Goal: Transaction & Acquisition: Purchase product/service

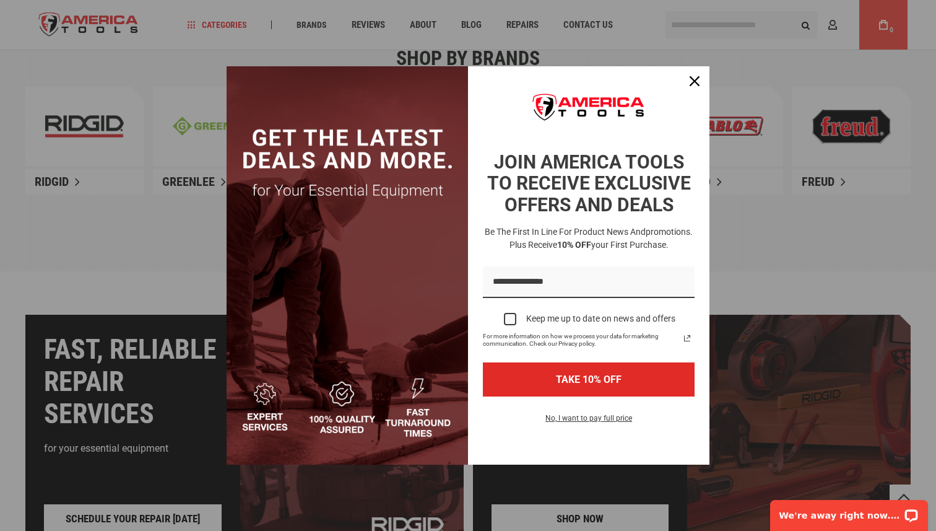
scroll to position [801, 0]
click at [695, 77] on icon "close icon" at bounding box center [695, 81] width 10 height 10
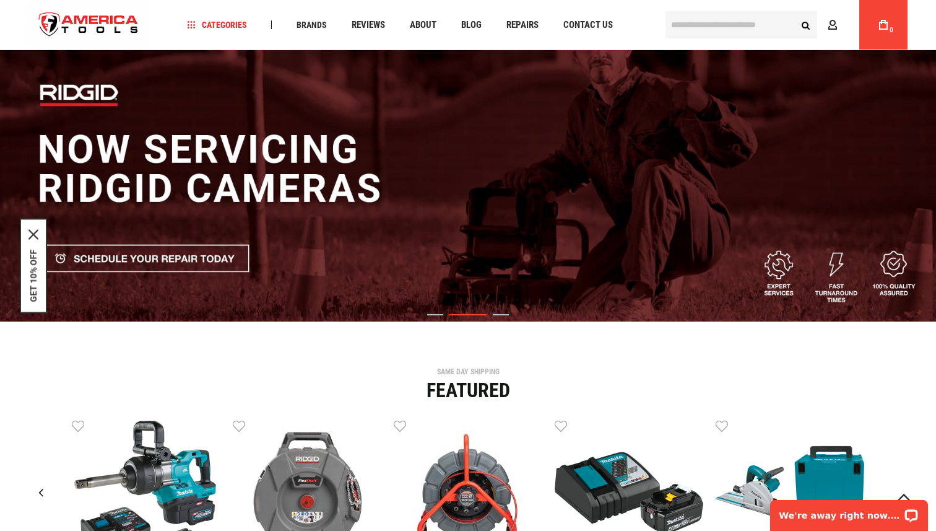
scroll to position [0, 0]
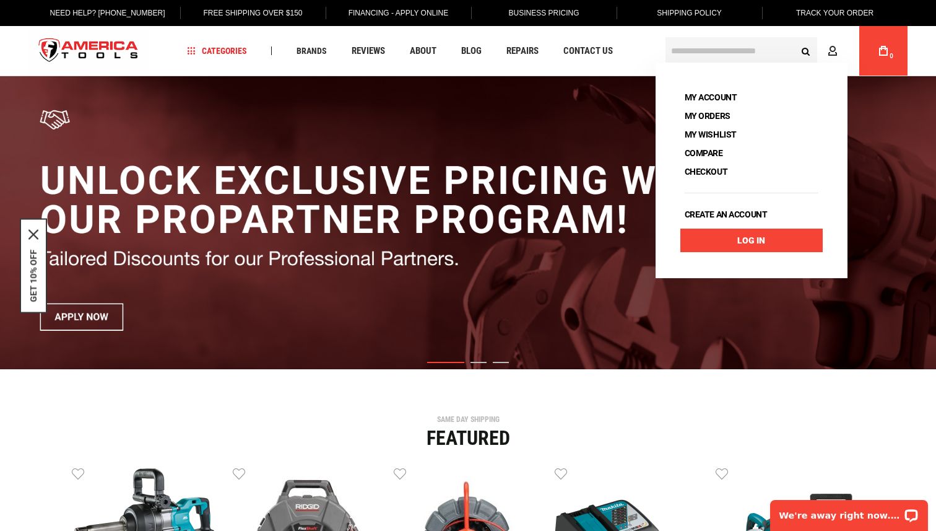
click at [729, 243] on link "Log In" at bounding box center [752, 241] width 142 height 24
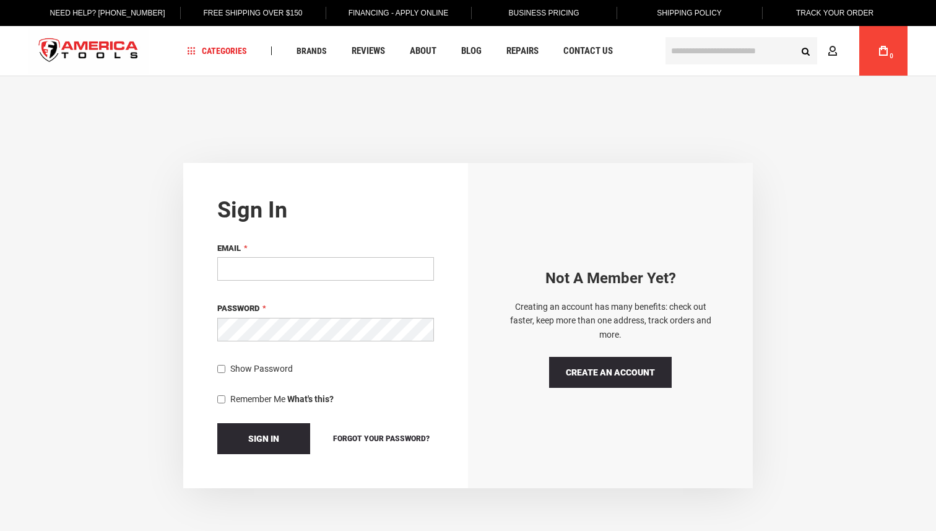
click at [351, 277] on input "Email" at bounding box center [325, 269] width 217 height 24
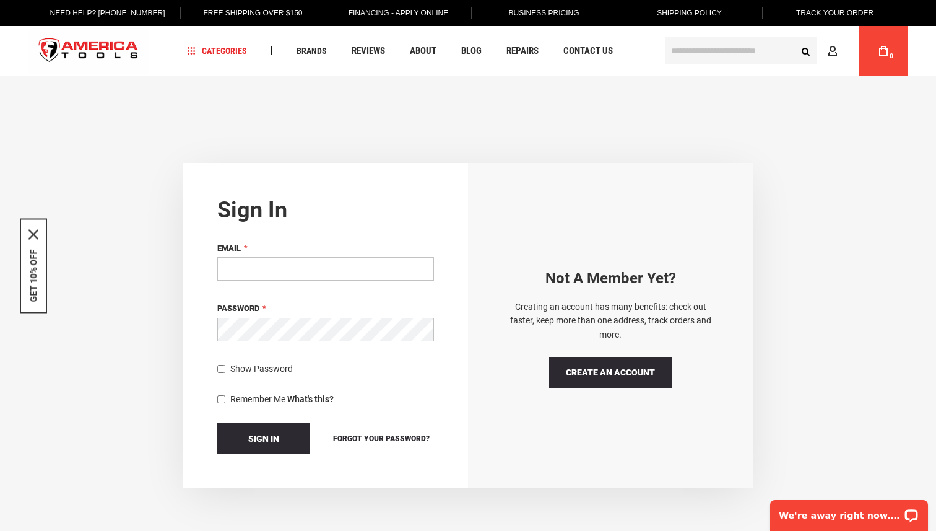
click at [355, 265] on input "Email" at bounding box center [325, 269] width 217 height 24
paste input "**********"
type input "**********"
click at [253, 427] on button "Sign In" at bounding box center [263, 438] width 93 height 31
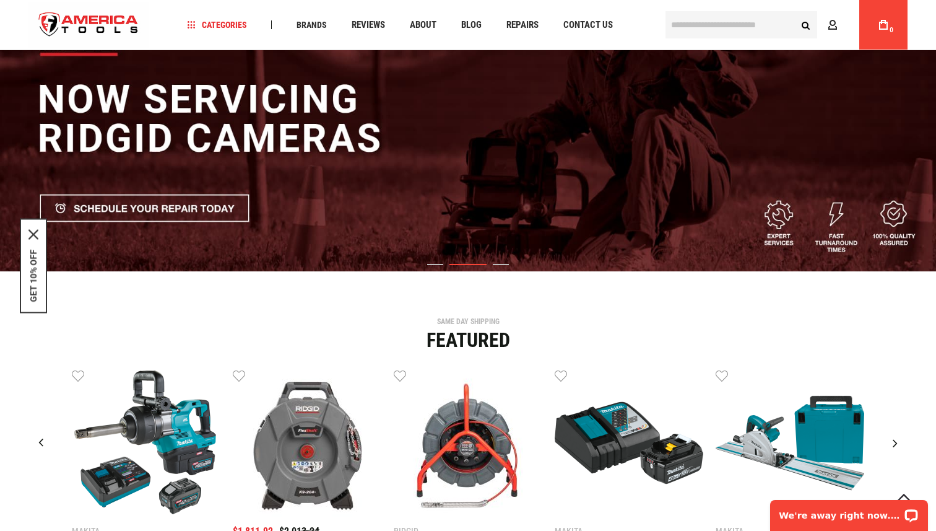
scroll to position [97, 0]
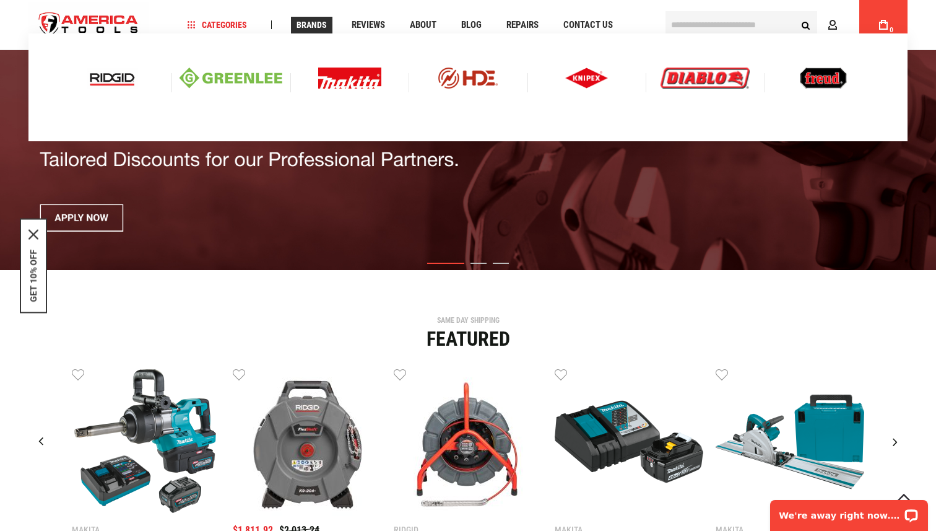
click at [339, 79] on img at bounding box center [349, 78] width 63 height 21
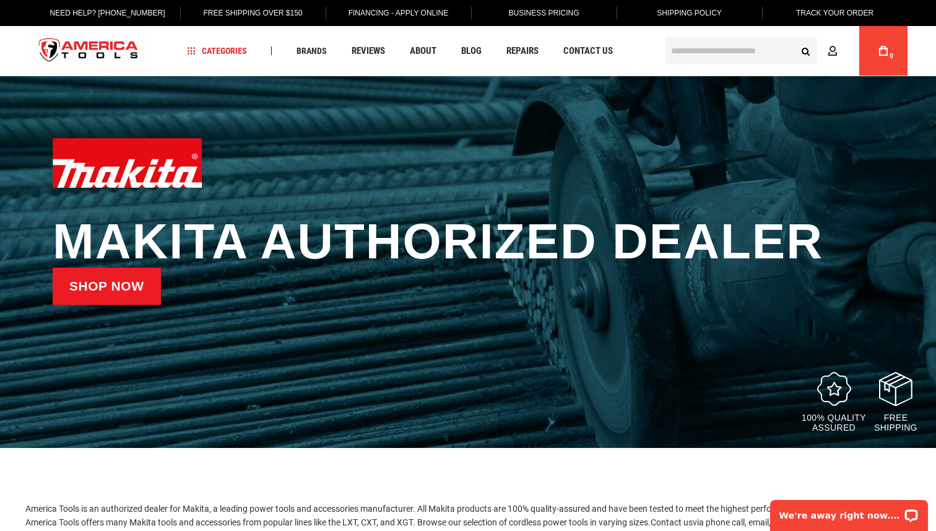
click at [132, 293] on link "Shop now" at bounding box center [107, 286] width 108 height 37
click at [133, 284] on link "Shop now" at bounding box center [107, 286] width 108 height 37
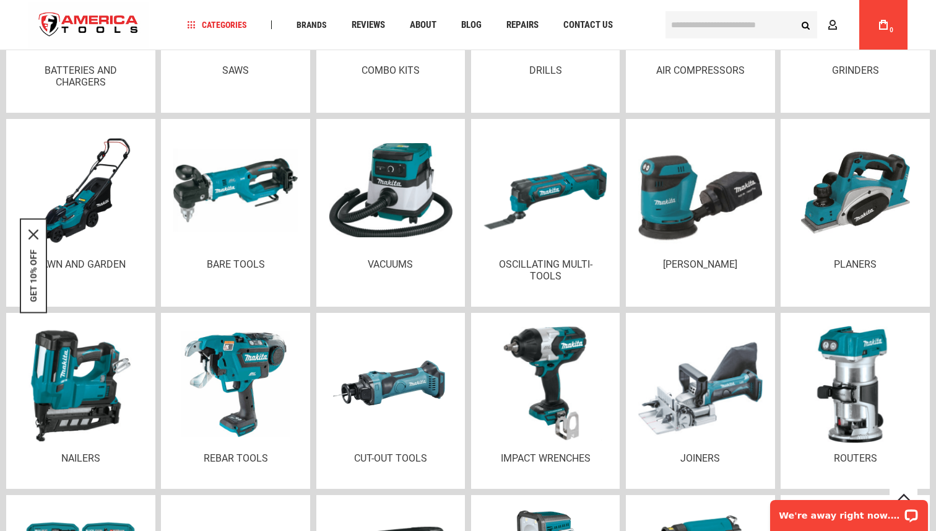
scroll to position [1746, 0]
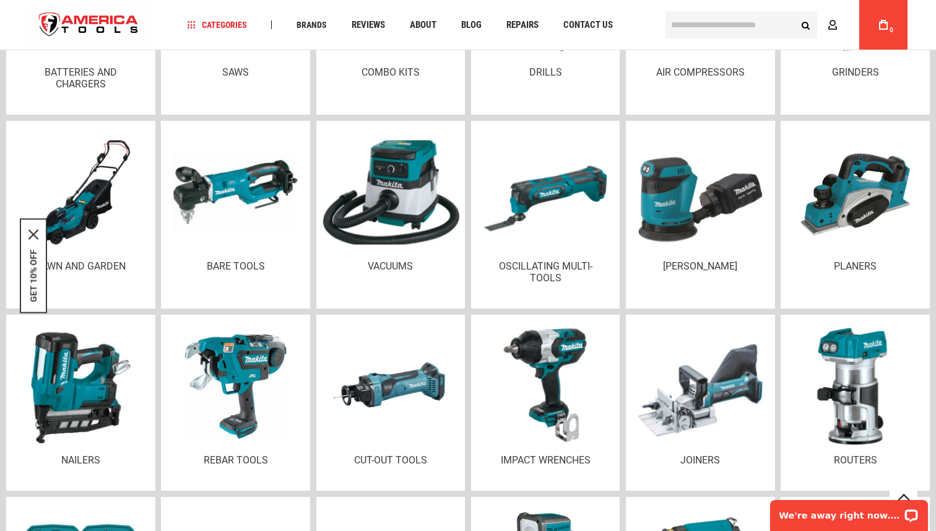
click at [406, 188] on img at bounding box center [390, 192] width 137 height 104
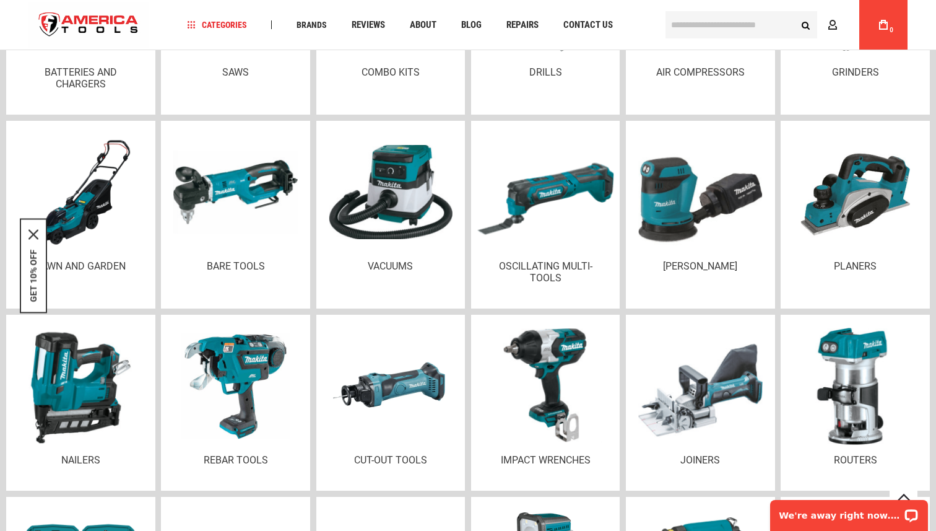
click at [544, 189] on img at bounding box center [545, 192] width 137 height 122
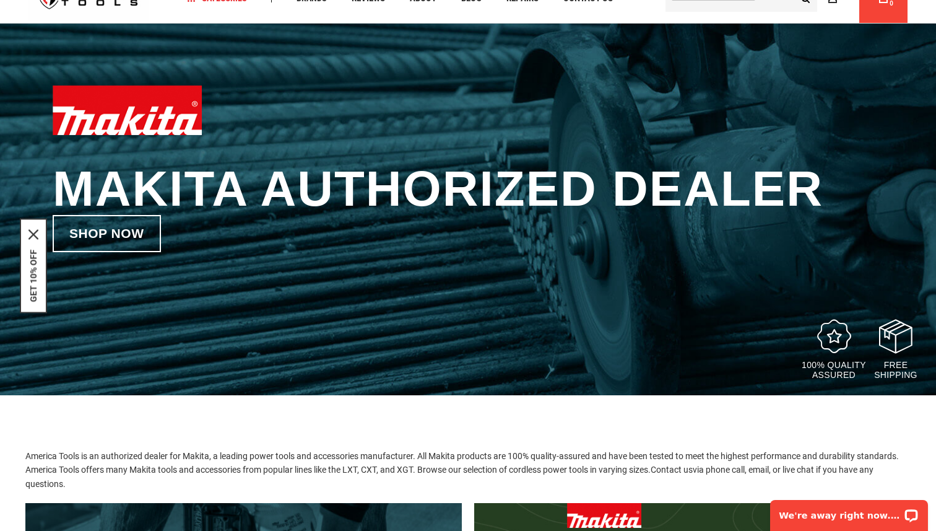
scroll to position [0, 0]
